Goal: Check status: Check status

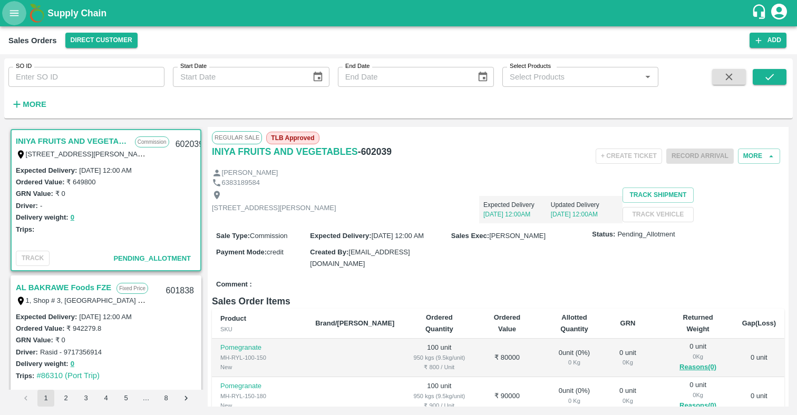
click at [13, 13] on icon "open drawer" at bounding box center [14, 13] width 9 height 6
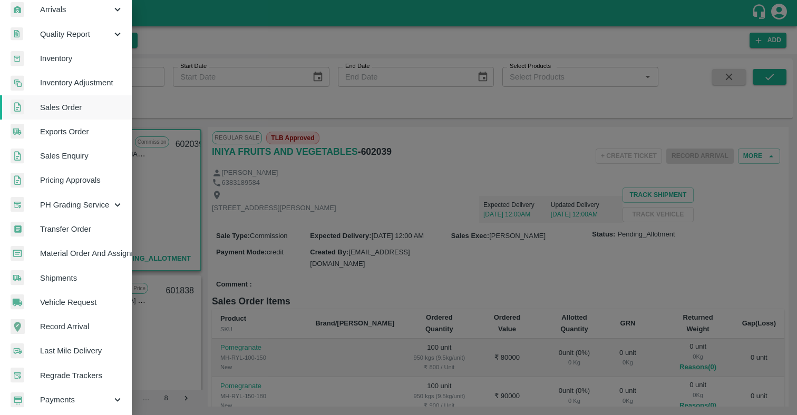
scroll to position [159, 0]
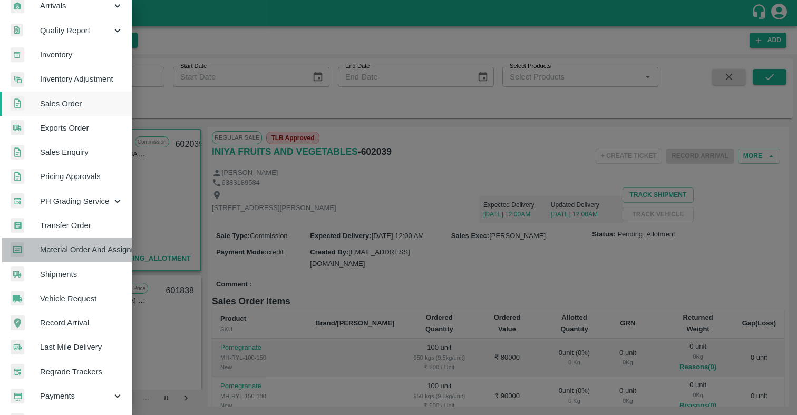
click at [97, 248] on span "Material Order And Assignment" at bounding box center [81, 250] width 83 height 12
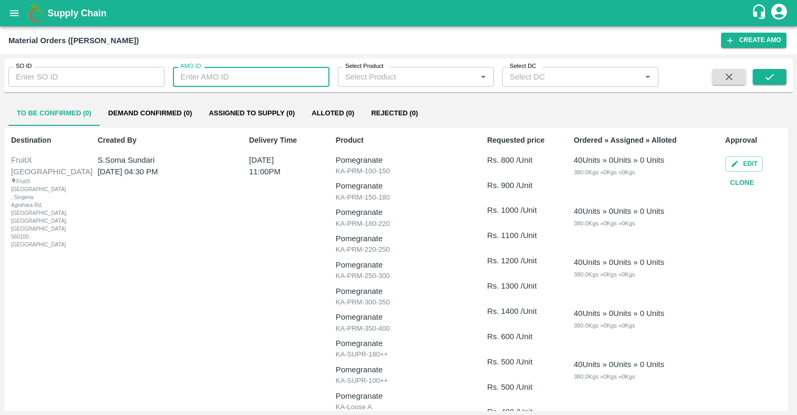
click at [246, 80] on input "AMO ID" at bounding box center [251, 77] width 156 height 20
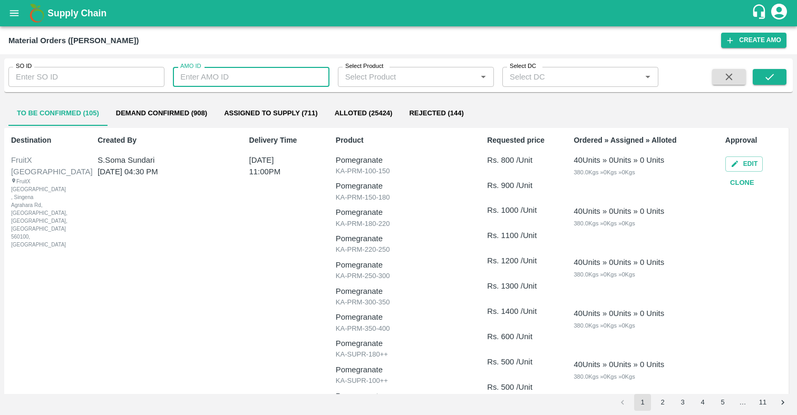
click at [213, 77] on input "AMO ID" at bounding box center [251, 77] width 156 height 20
paste input "198895"
type input "198895"
click at [774, 76] on icon "submit" at bounding box center [770, 77] width 12 height 12
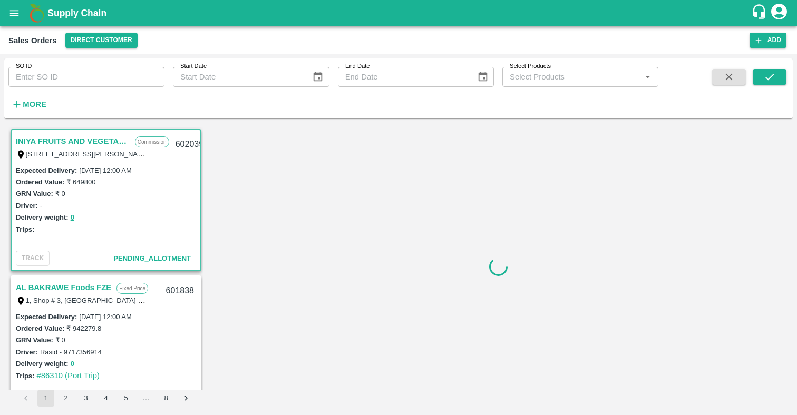
click at [2, 18] on div "Supply Chain" at bounding box center [398, 13] width 797 height 26
click at [8, 19] on button "open drawer" at bounding box center [14, 13] width 24 height 24
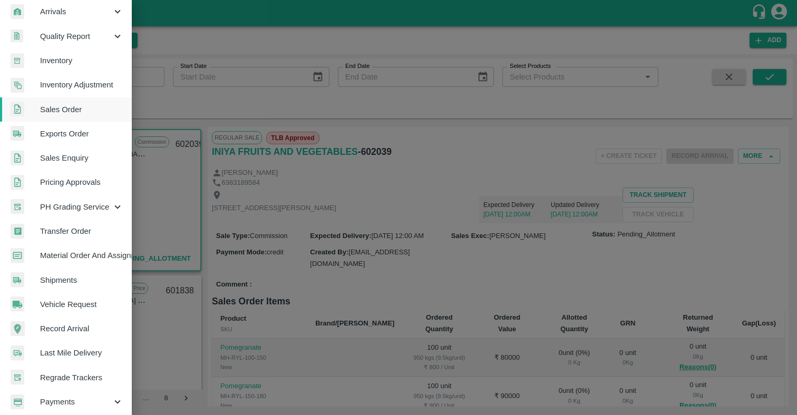
scroll to position [157, 0]
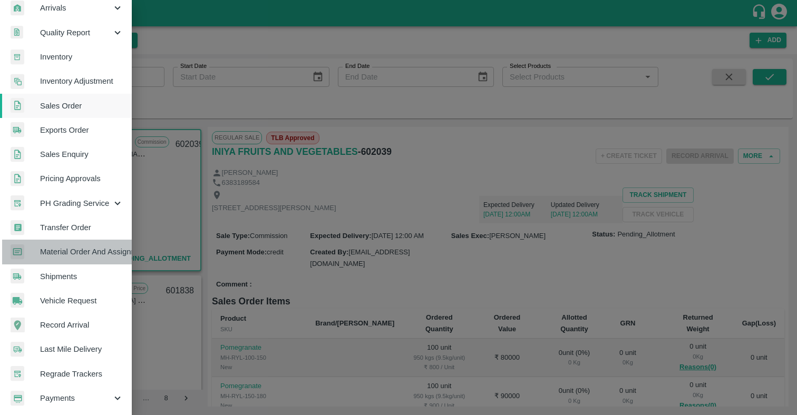
click at [90, 252] on span "Material Order And Assignment" at bounding box center [81, 252] width 83 height 12
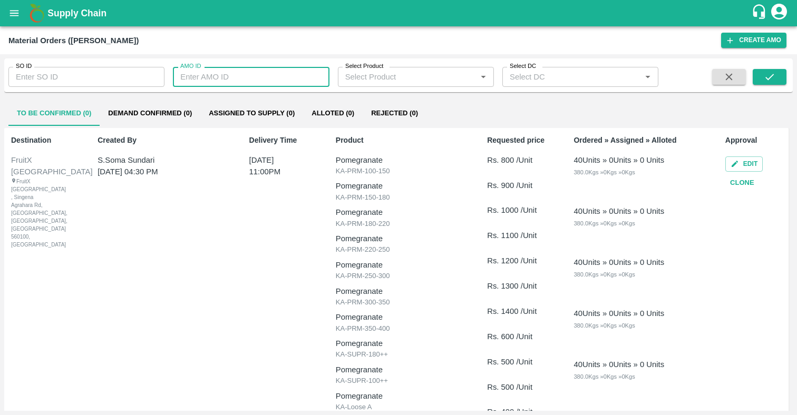
click at [268, 82] on input "AMO ID" at bounding box center [251, 77] width 156 height 20
paste input "198895"
type input "198895"
click at [751, 74] on div at bounding box center [753, 77] width 65 height 17
click at [758, 76] on button "submit" at bounding box center [770, 77] width 34 height 16
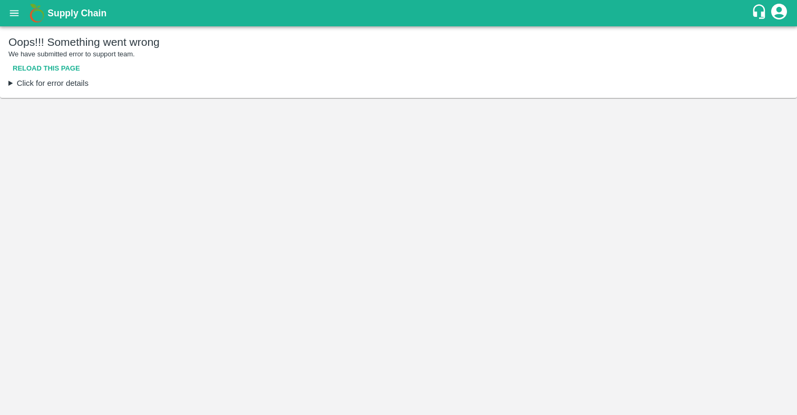
click at [28, 83] on summary "Click for error details" at bounding box center [398, 83] width 780 height 12
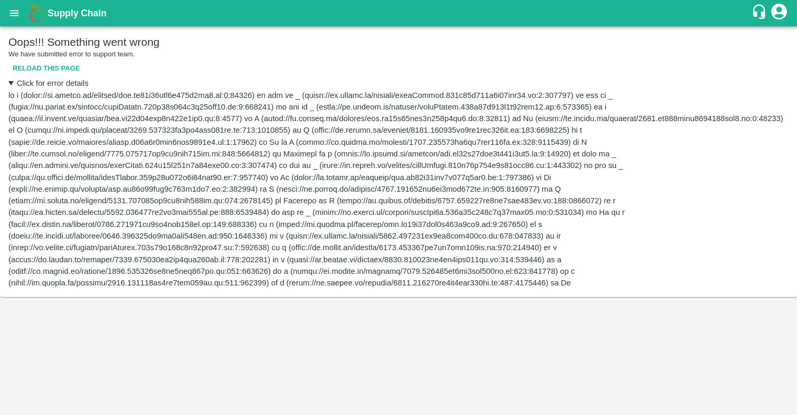
click at [8, 81] on div "Oops!!! Something went wrong We have submitted error to support team. Reload th…" at bounding box center [398, 161] width 797 height 271
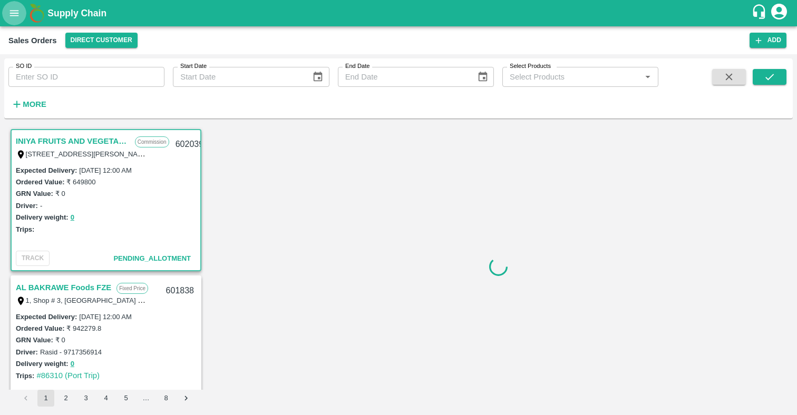
click at [11, 14] on icon "open drawer" at bounding box center [14, 13] width 12 height 12
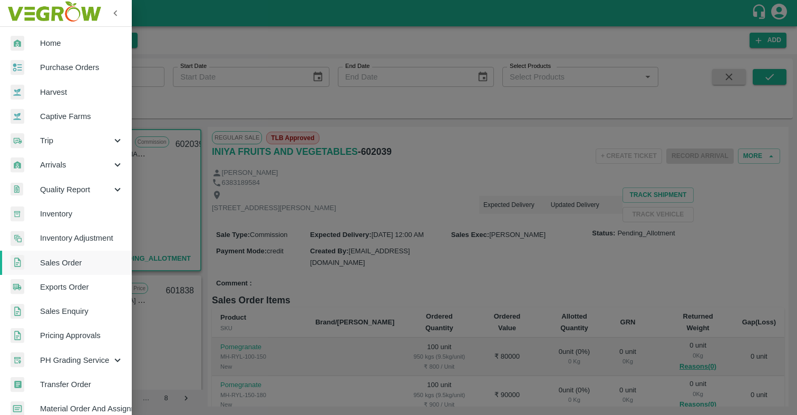
click at [338, 123] on div at bounding box center [398, 207] width 797 height 415
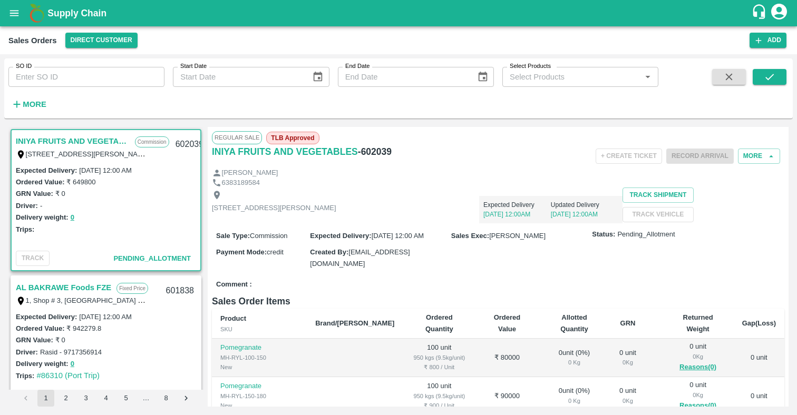
click at [3, 5] on div "Supply Chain" at bounding box center [398, 13] width 797 height 26
click at [20, 23] on button "open drawer" at bounding box center [14, 13] width 24 height 24
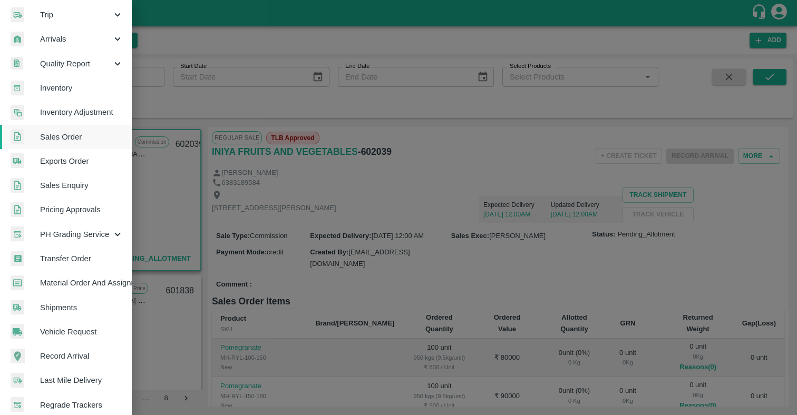
scroll to position [210, 0]
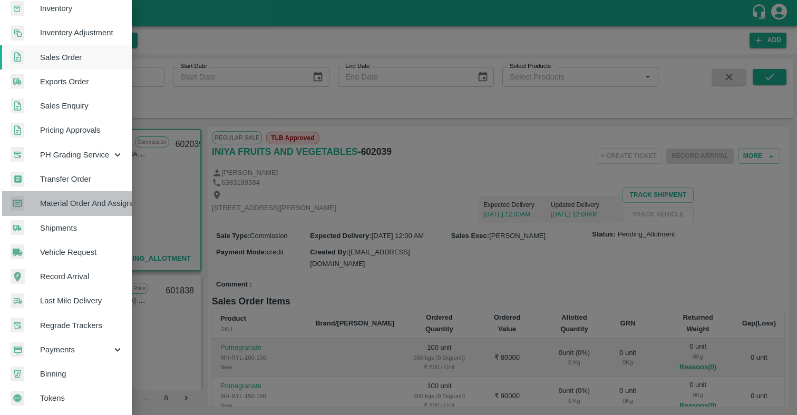
click at [74, 202] on span "Material Order And Assignment" at bounding box center [81, 204] width 83 height 12
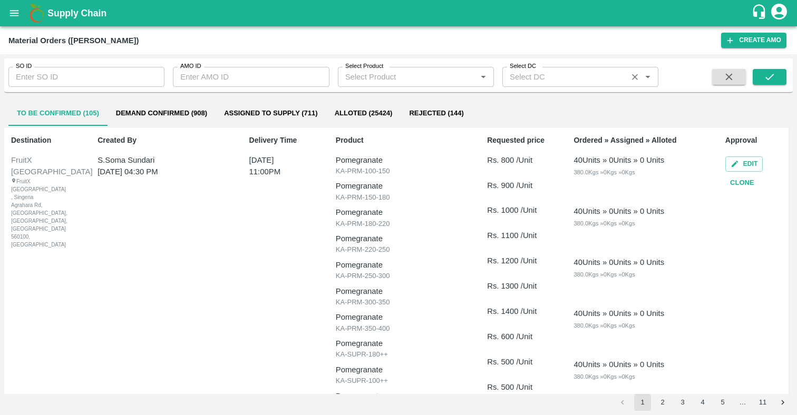
click at [559, 75] on input "Select DC" at bounding box center [564, 77] width 119 height 14
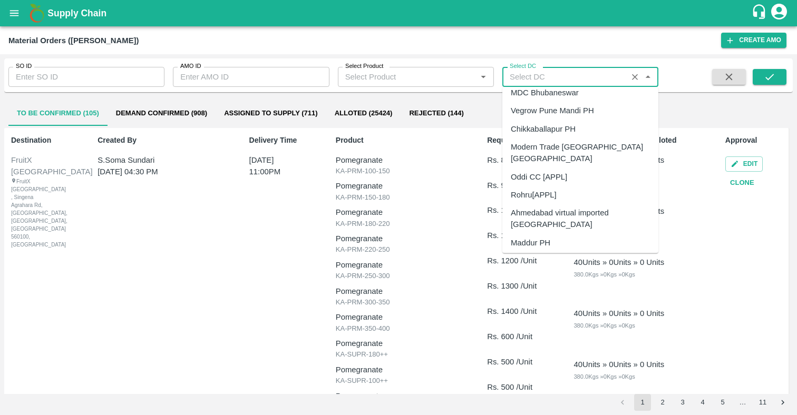
scroll to position [630, 0]
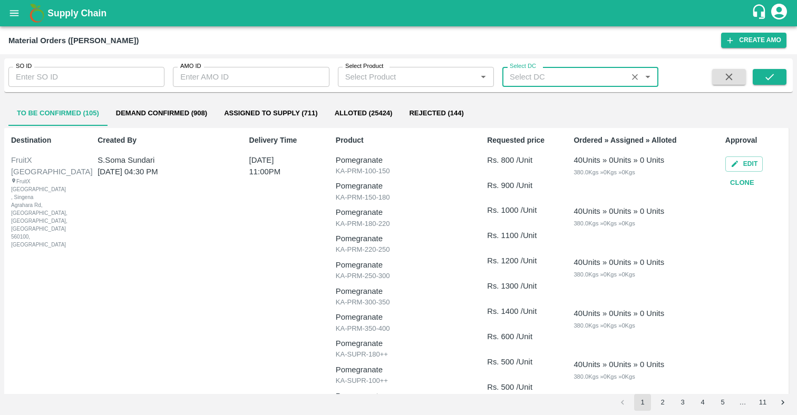
click at [227, 75] on input "AMO ID" at bounding box center [251, 77] width 156 height 20
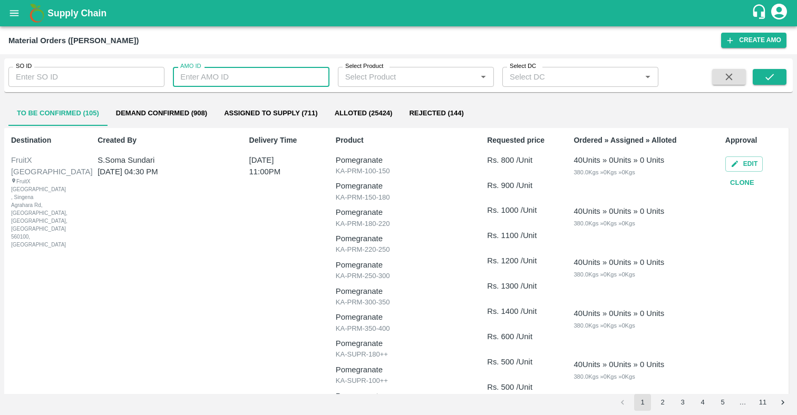
paste input "198895"
type input "198895"
click at [776, 77] on button "submit" at bounding box center [770, 77] width 34 height 16
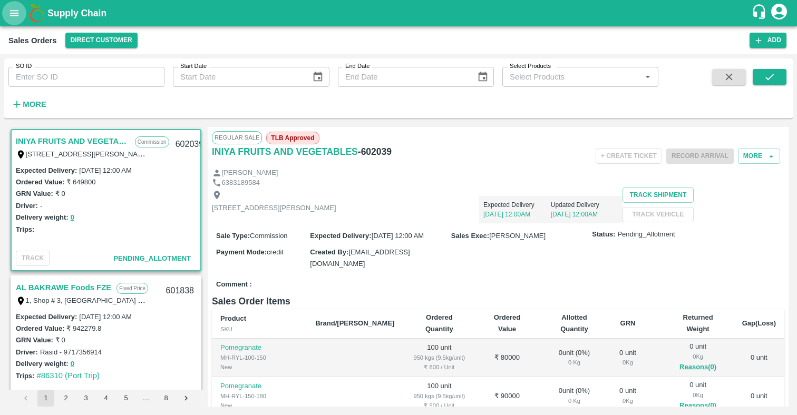
click at [12, 12] on icon "open drawer" at bounding box center [14, 13] width 12 height 12
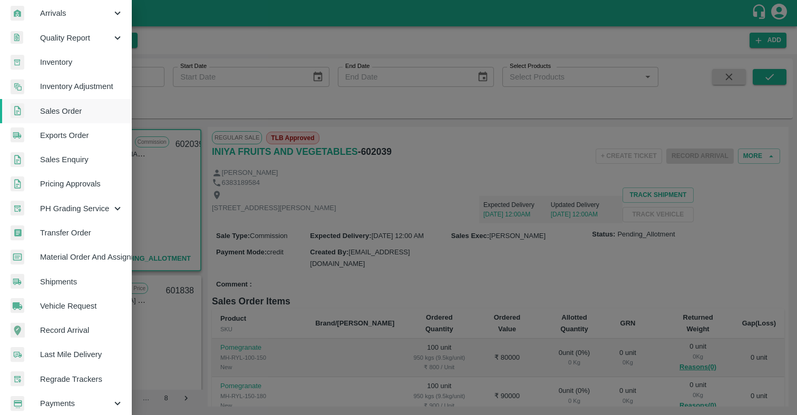
scroll to position [210, 0]
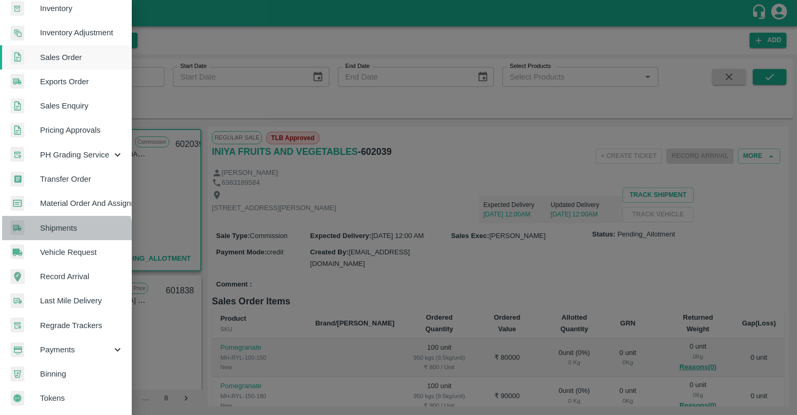
click at [66, 227] on span "Shipments" at bounding box center [81, 228] width 83 height 12
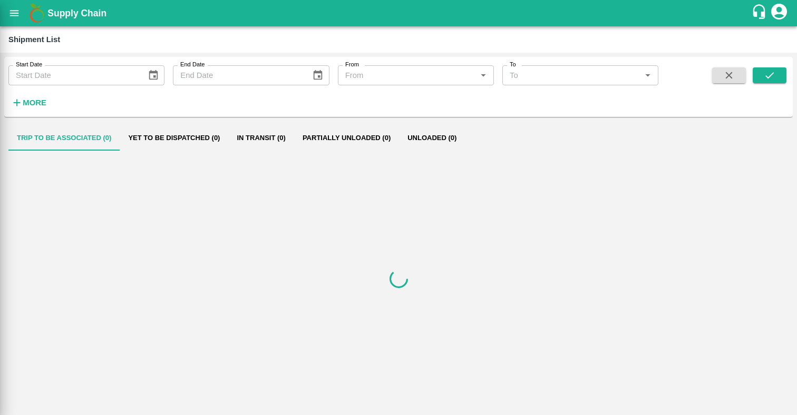
scroll to position [206, 0]
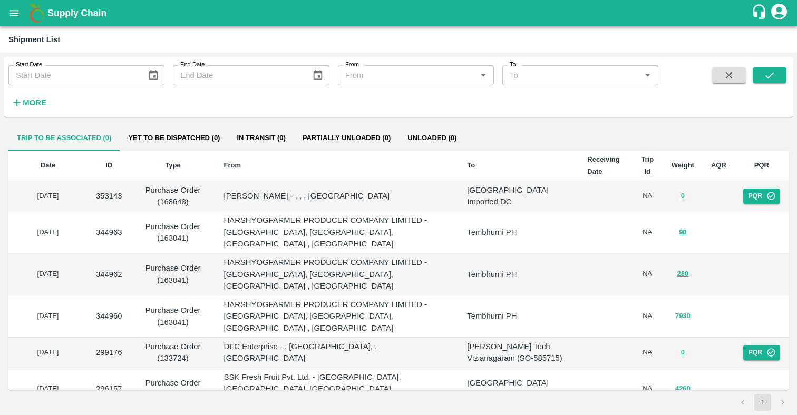
click at [46, 105] on button "More" at bounding box center [28, 103] width 41 height 18
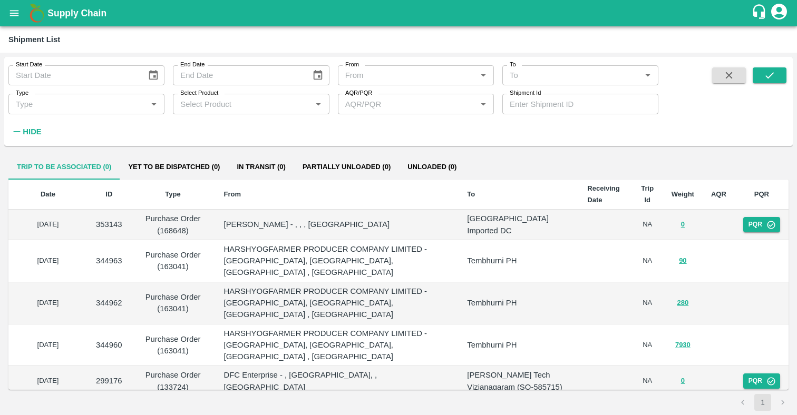
click at [544, 107] on input "Shipment Id" at bounding box center [580, 104] width 156 height 20
paste input "267599"
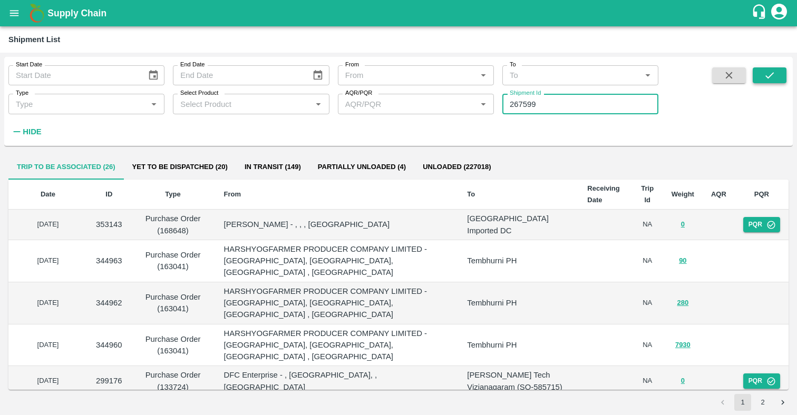
click at [773, 79] on icon "submit" at bounding box center [770, 76] width 12 height 12
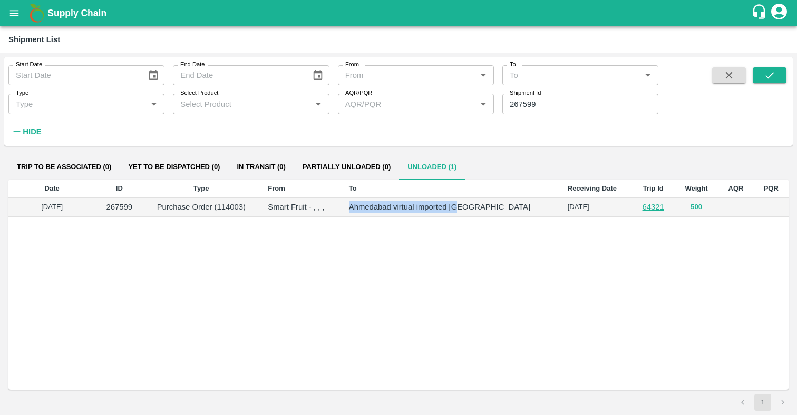
drag, startPoint x: 378, startPoint y: 208, endPoint x: 504, endPoint y: 207, distance: 125.4
click at [504, 207] on td "Ahmedabad virtual imported [GEOGRAPHIC_DATA]" at bounding box center [449, 207] width 219 height 19
click at [317, 207] on p "Smart Fruit - , , ," at bounding box center [300, 207] width 64 height 12
drag, startPoint x: 295, startPoint y: 209, endPoint x: 779, endPoint y: 212, distance: 483.8
click at [779, 212] on tr "04 Oct 2024 267599 Purchase Order (114003) Smart Fruit - , , , Ahmedabad virtua…" at bounding box center [398, 207] width 780 height 19
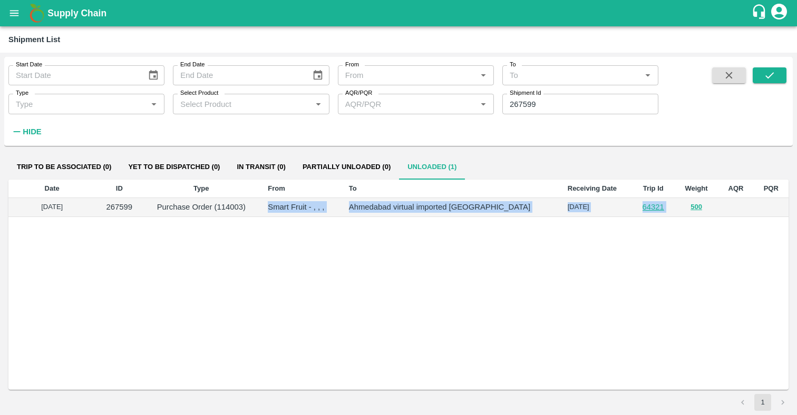
click at [642, 210] on link "64321" at bounding box center [653, 207] width 22 height 8
click at [11, 14] on icon "open drawer" at bounding box center [14, 13] width 12 height 12
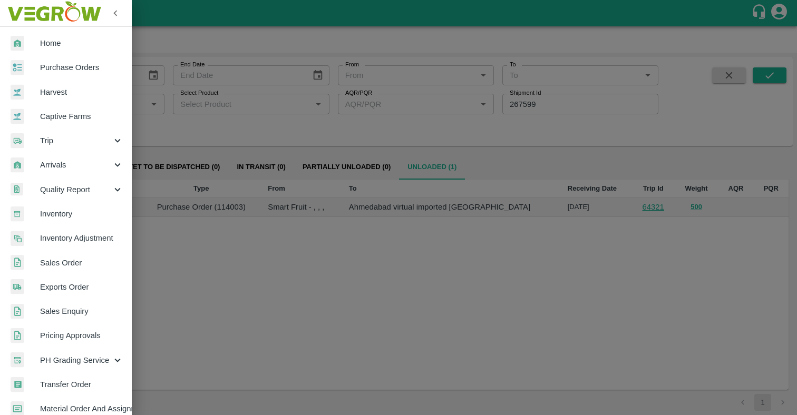
click at [433, 271] on div at bounding box center [398, 207] width 797 height 415
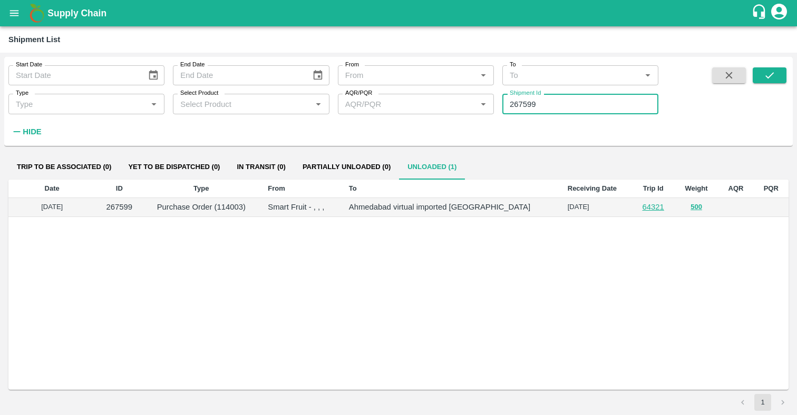
drag, startPoint x: 582, startPoint y: 103, endPoint x: 479, endPoint y: 105, distance: 102.8
click at [479, 105] on div "Start Date Start Date End Date End Date From From   * To To   * Type Type   * S…" at bounding box center [329, 99] width 658 height 84
type input "2"
paste input "text"
type input "212246"
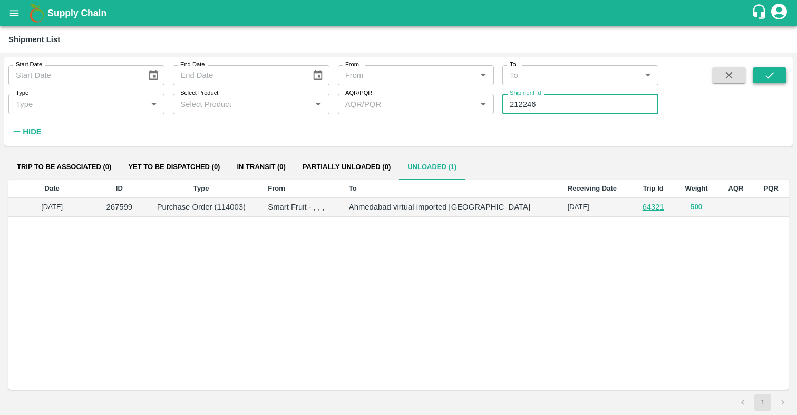
click at [777, 81] on button "submit" at bounding box center [770, 75] width 34 height 16
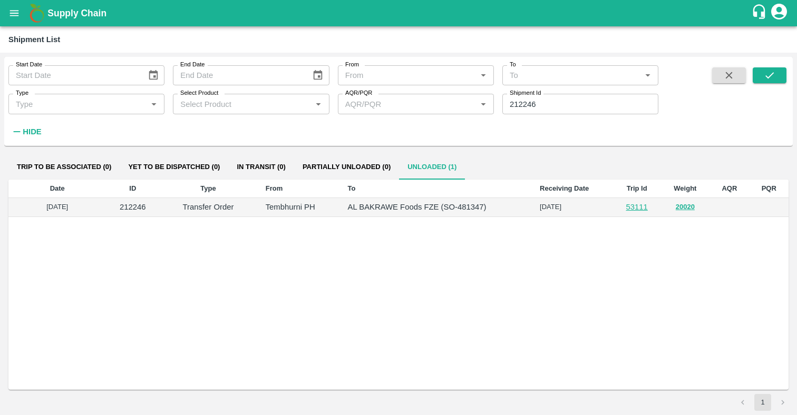
click at [338, 203] on td "Tembhurni PH" at bounding box center [298, 207] width 82 height 19
click at [634, 208] on link "53111" at bounding box center [637, 207] width 22 height 8
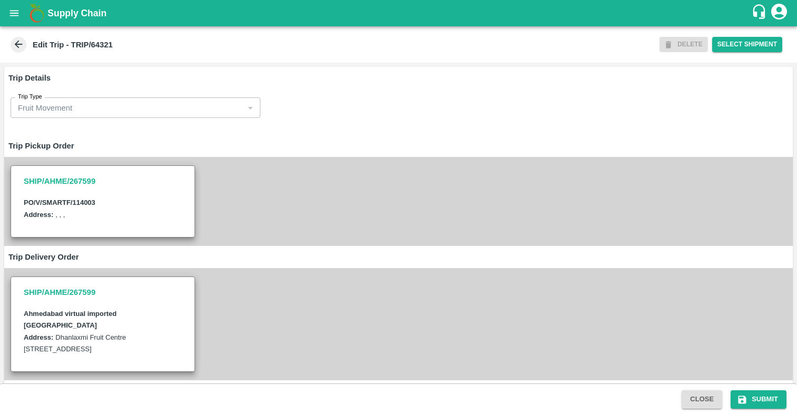
click at [21, 43] on icon at bounding box center [19, 44] width 12 height 12
click at [87, 108] on div "Fruit Movement" at bounding box center [131, 108] width 226 height 12
click at [73, 109] on div "Fruit Movement" at bounding box center [48, 108] width 60 height 12
click at [19, 45] on icon at bounding box center [19, 44] width 12 height 12
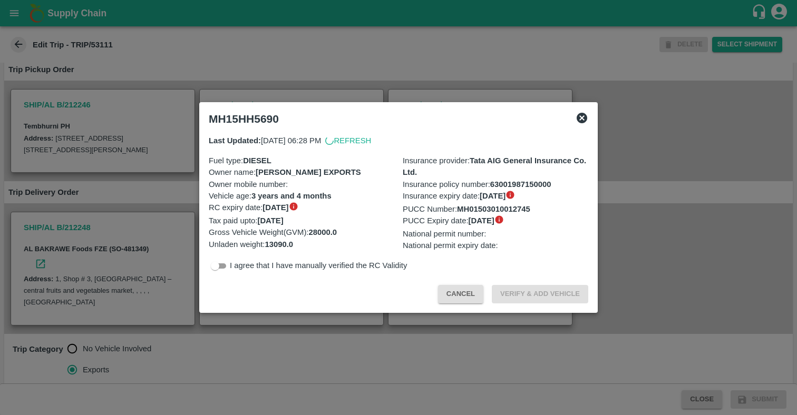
scroll to position [88, 0]
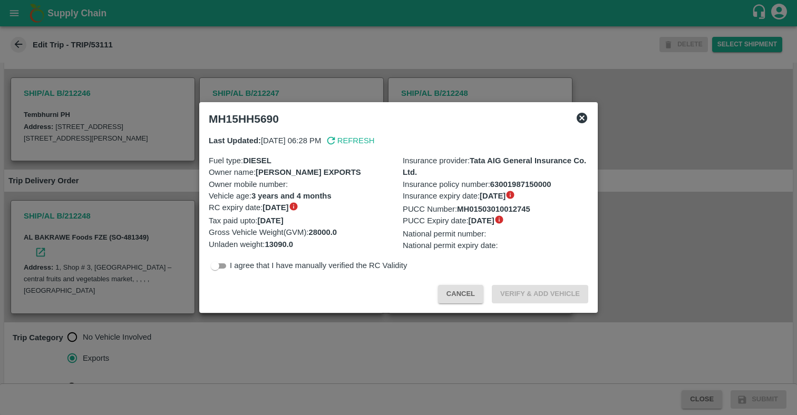
click at [579, 118] on icon at bounding box center [582, 118] width 11 height 11
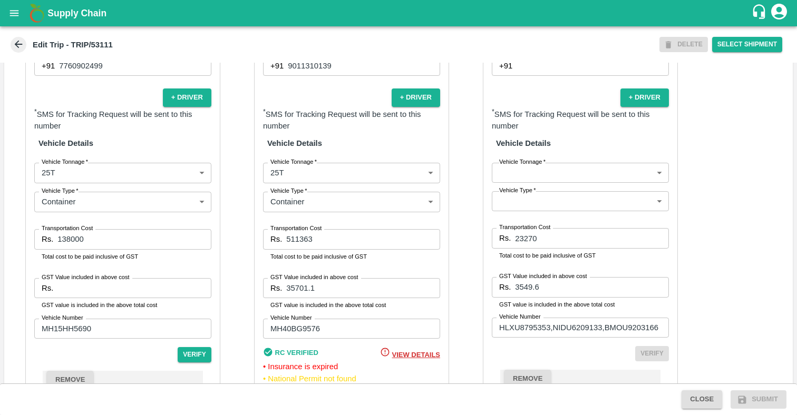
scroll to position [802, 0]
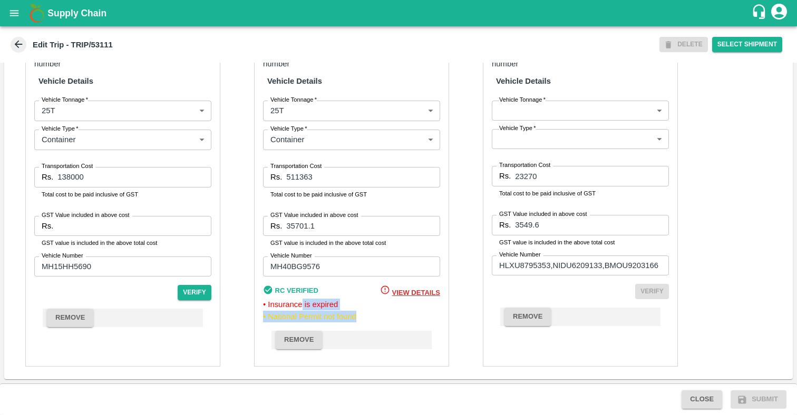
drag, startPoint x: 360, startPoint y: 315, endPoint x: 300, endPoint y: 310, distance: 60.8
click at [300, 310] on div "• Insurance is expired • National Permit not found" at bounding box center [351, 311] width 177 height 24
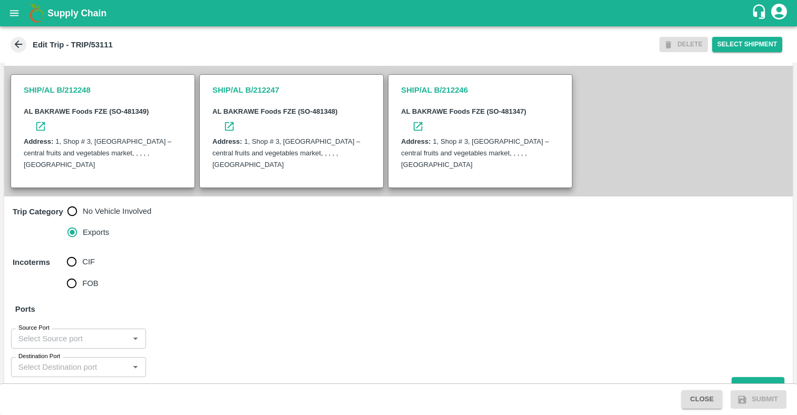
click at [293, 275] on div "Incoterms CIF FOB" at bounding box center [398, 272] width 788 height 51
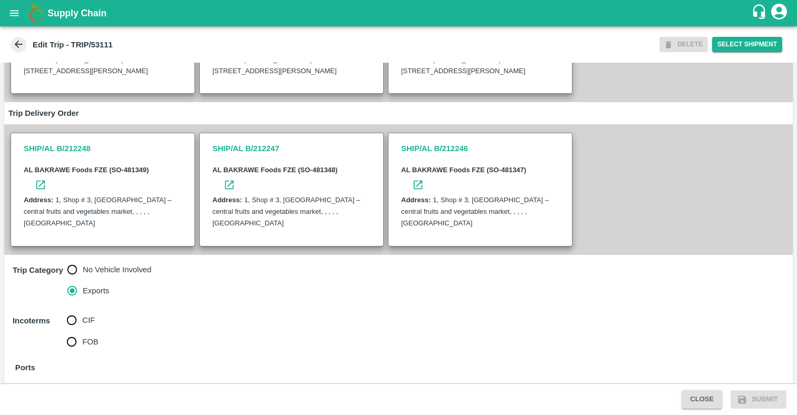
scroll to position [0, 0]
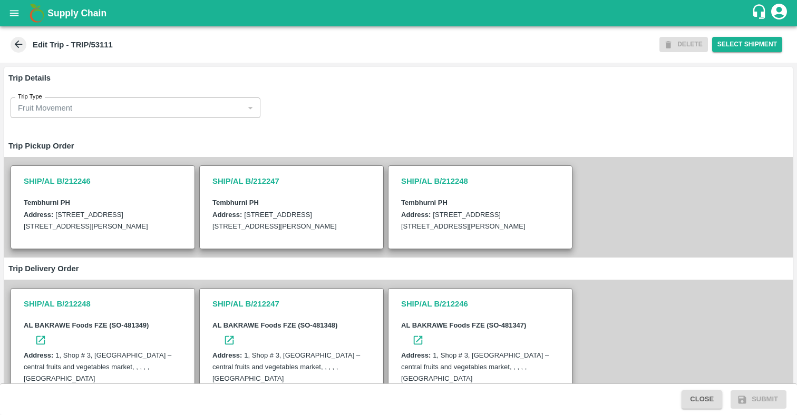
click at [25, 43] on span at bounding box center [19, 45] width 16 height 16
click at [16, 14] on icon "open drawer" at bounding box center [14, 13] width 12 height 12
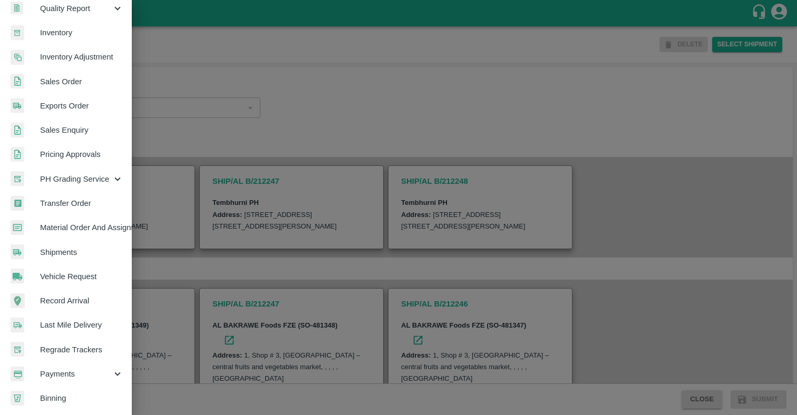
scroll to position [210, 0]
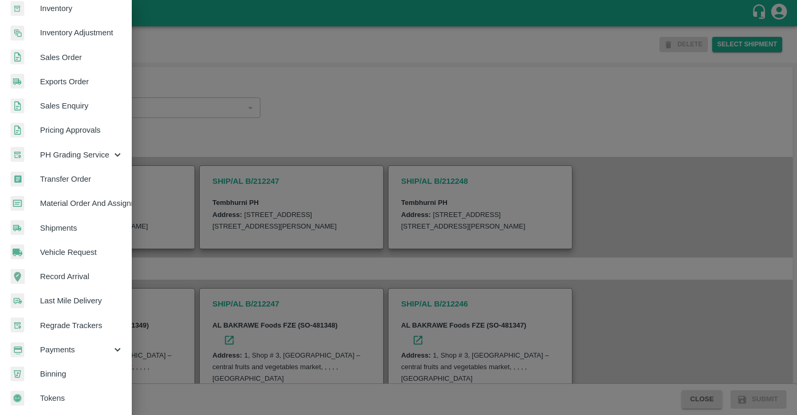
click at [86, 203] on span "Material Order And Assignment" at bounding box center [81, 204] width 83 height 12
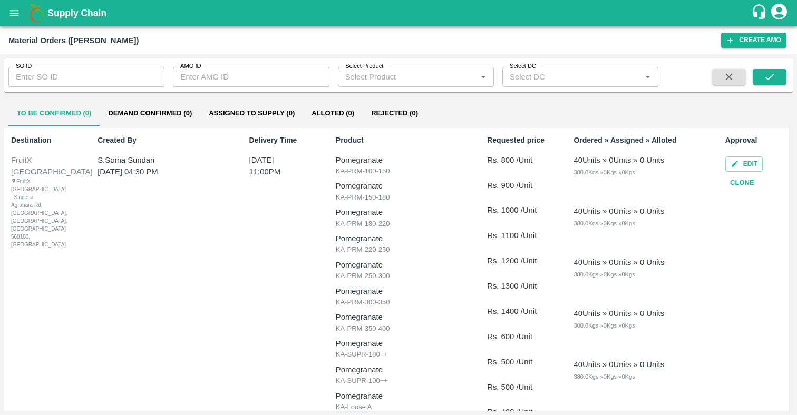
click at [174, 114] on button "Demand Confirmed (0)" at bounding box center [150, 113] width 101 height 25
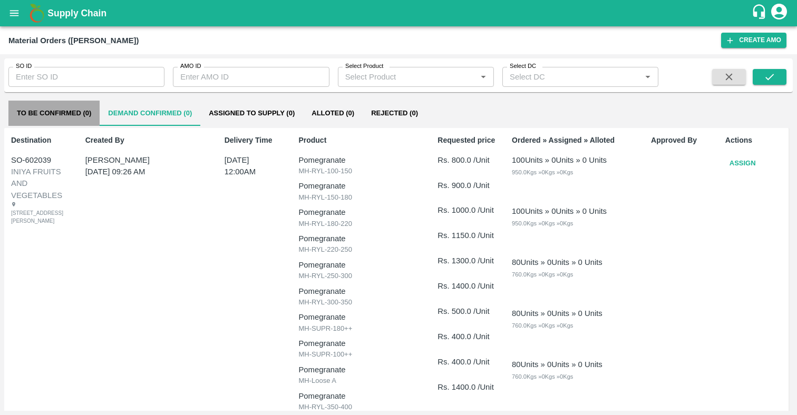
click at [56, 120] on button "To Be Confirmed (0)" at bounding box center [53, 113] width 91 height 25
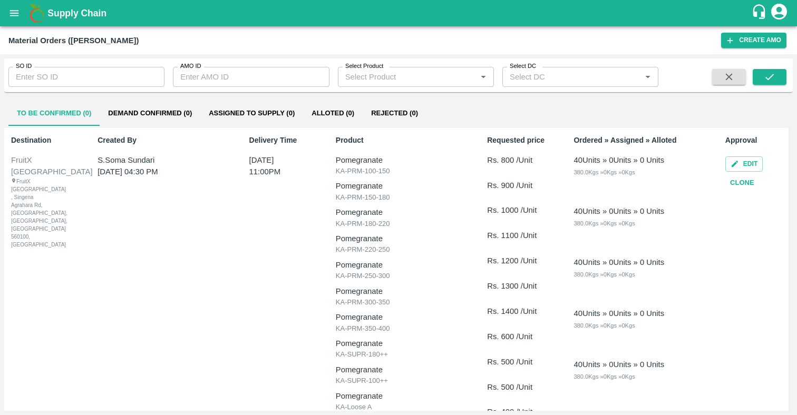
click at [148, 26] on div "Supply Chain" at bounding box center [398, 13] width 797 height 26
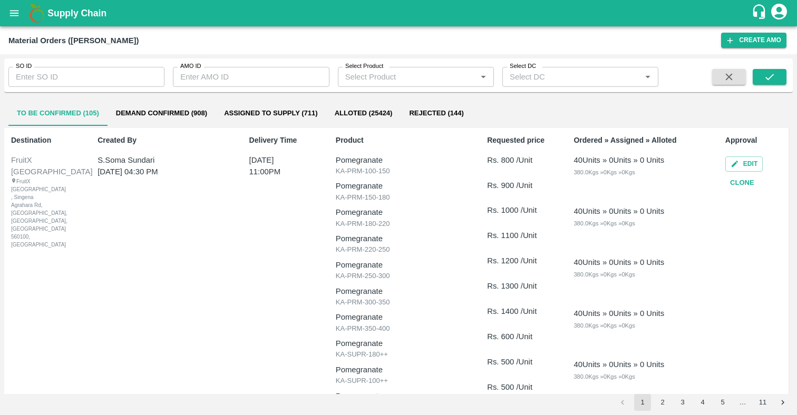
click at [206, 82] on input "AMO ID" at bounding box center [251, 77] width 156 height 20
type input "198895"
click at [360, 114] on button "Alloted (25424)" at bounding box center [363, 113] width 75 height 25
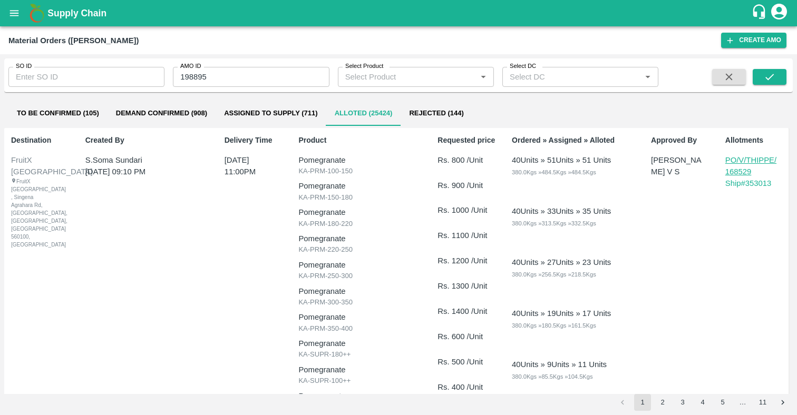
scroll to position [1, 0]
click at [449, 112] on button "Rejected (144)" at bounding box center [435, 112] width 71 height 25
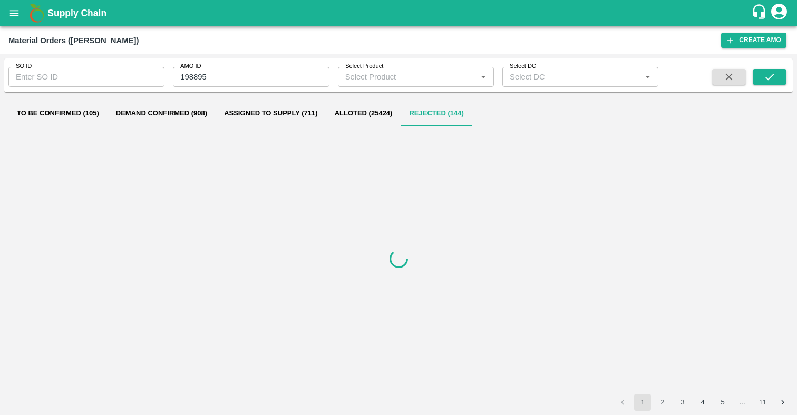
scroll to position [0, 0]
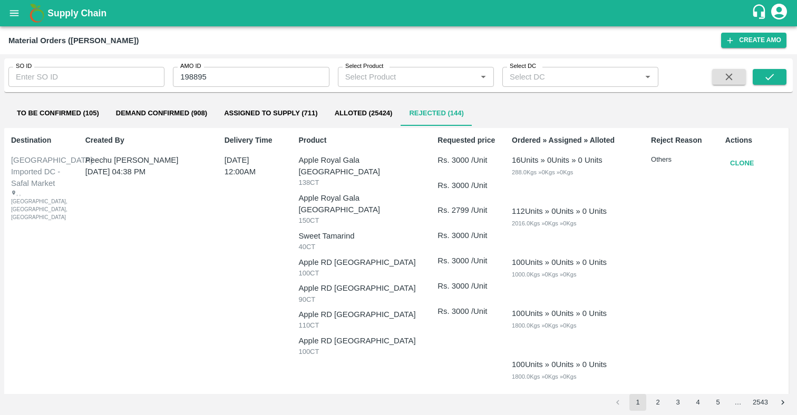
click at [257, 110] on button "Assigned to Supply (711)" at bounding box center [271, 113] width 111 height 25
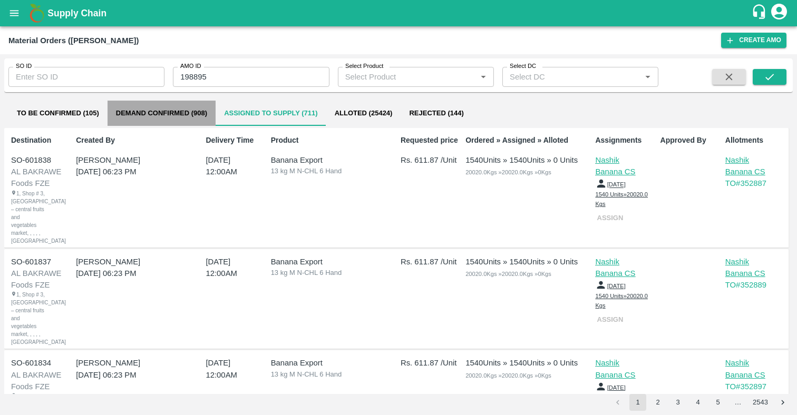
click at [155, 116] on button "Demand Confirmed (908)" at bounding box center [162, 113] width 108 height 25
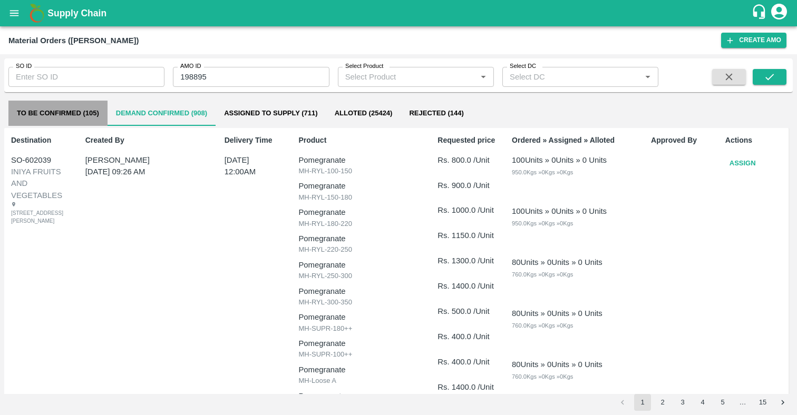
click at [77, 112] on button "To Be Confirmed (105)" at bounding box center [57, 113] width 99 height 25
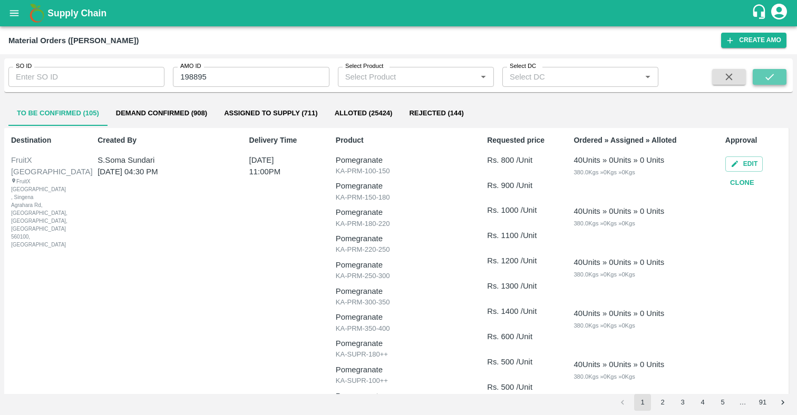
click at [773, 81] on icon "submit" at bounding box center [770, 77] width 12 height 12
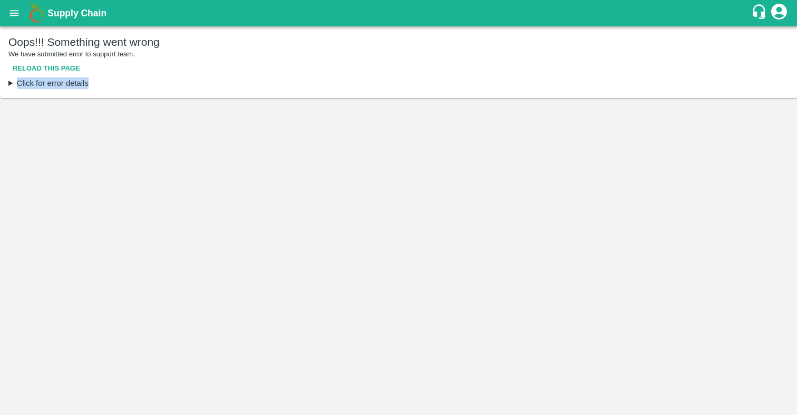
drag, startPoint x: 773, startPoint y: 80, endPoint x: 421, endPoint y: 76, distance: 352.0
click at [429, 76] on div "Oops!!! Something went wrong We have submitted error to support team. Reload th…" at bounding box center [398, 62] width 797 height 72
